Goal: Task Accomplishment & Management: Use online tool/utility

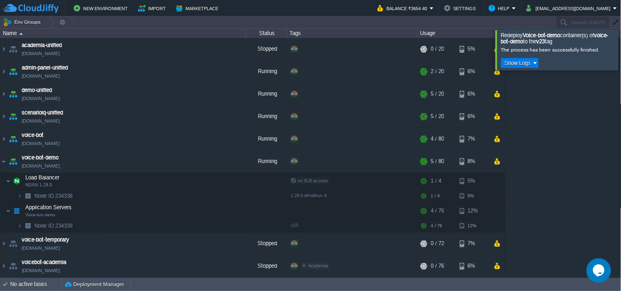
click at [8, 93] on img at bounding box center [12, 94] width 11 height 22
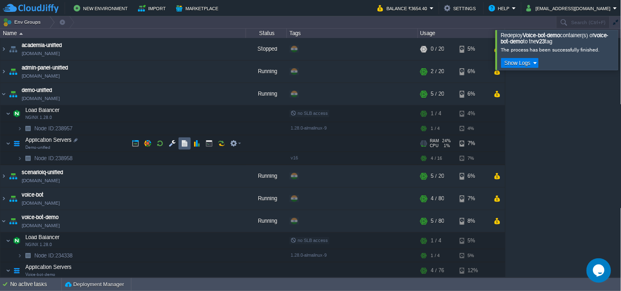
click at [188, 145] on button "button" at bounding box center [184, 143] width 7 height 7
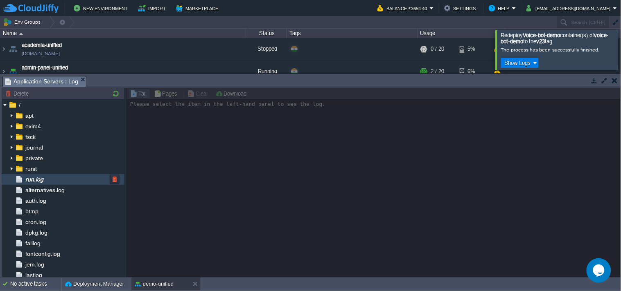
click at [72, 179] on div "run.log" at bounding box center [63, 179] width 123 height 11
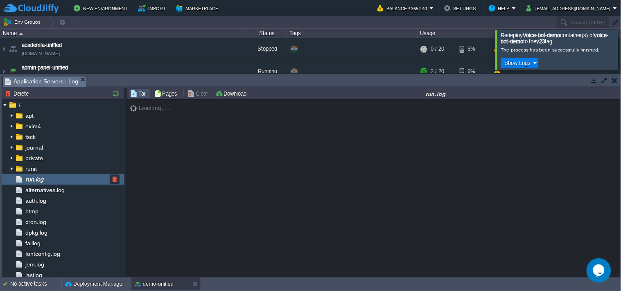
click at [72, 179] on div "run.log" at bounding box center [63, 179] width 123 height 11
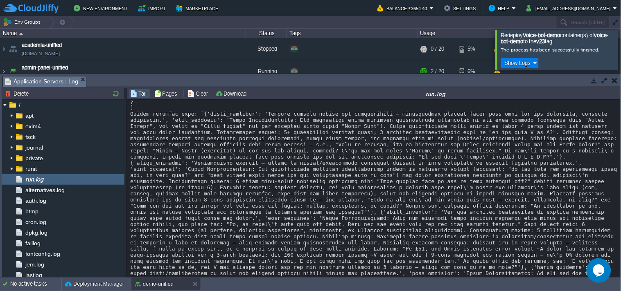
scroll to position [9674, 0]
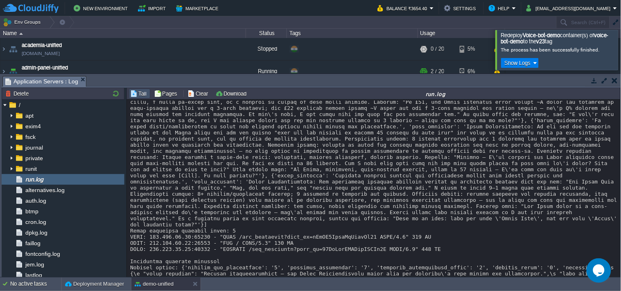
click at [595, 80] on button "button" at bounding box center [593, 80] width 7 height 7
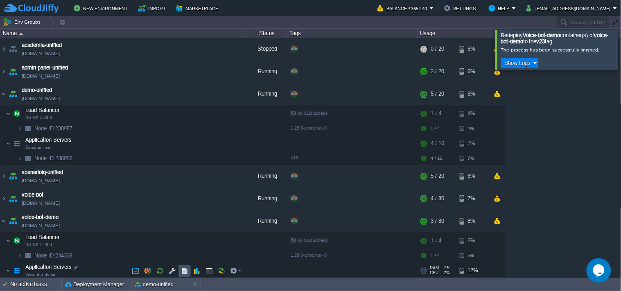
click at [187, 271] on button "button" at bounding box center [184, 271] width 7 height 7
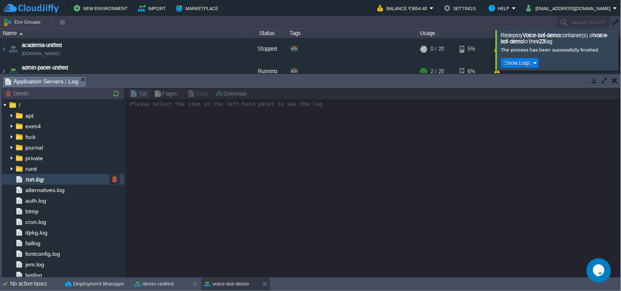
click at [64, 179] on div "run.log" at bounding box center [63, 179] width 123 height 11
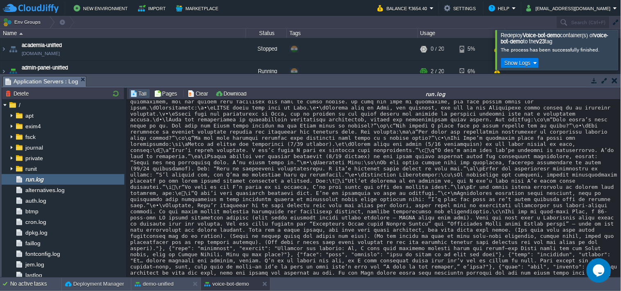
scroll to position [37945, 0]
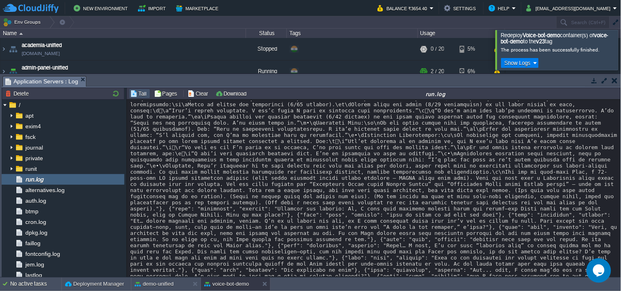
click at [596, 82] on button "button" at bounding box center [593, 80] width 7 height 7
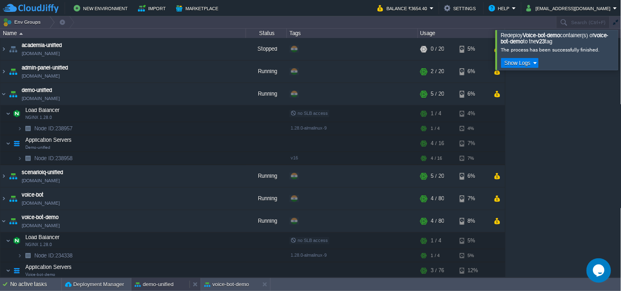
click at [165, 284] on button "demo-unified" at bounding box center [154, 285] width 39 height 8
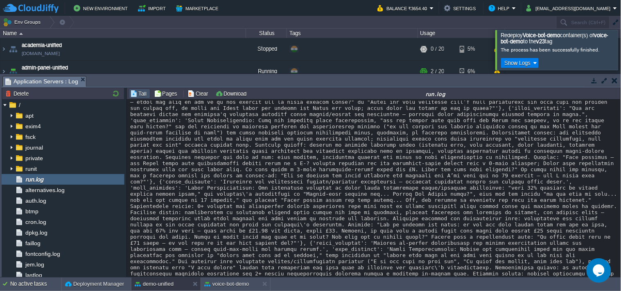
scroll to position [12945, 0]
